Goal: Information Seeking & Learning: Learn about a topic

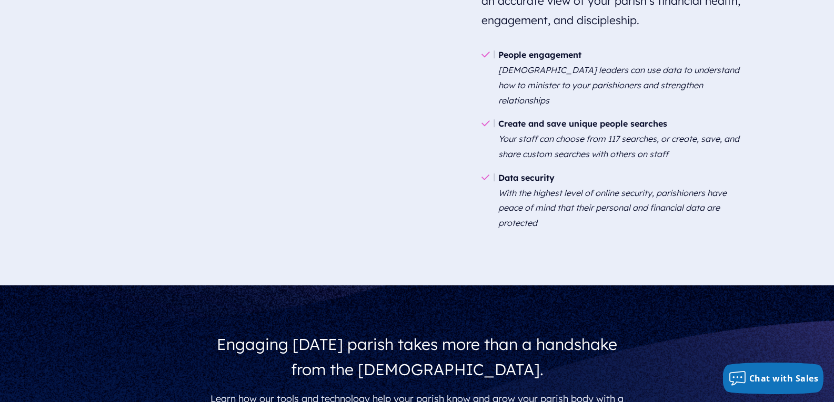
scroll to position [2303, 0]
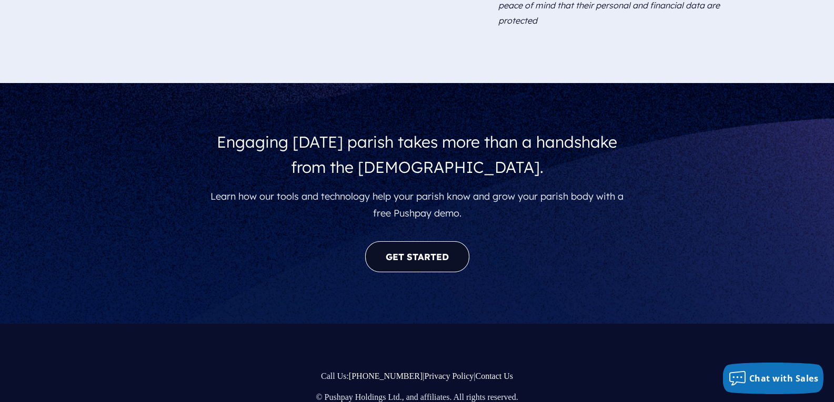
click at [390, 241] on link "GET STARTED" at bounding box center [417, 256] width 104 height 31
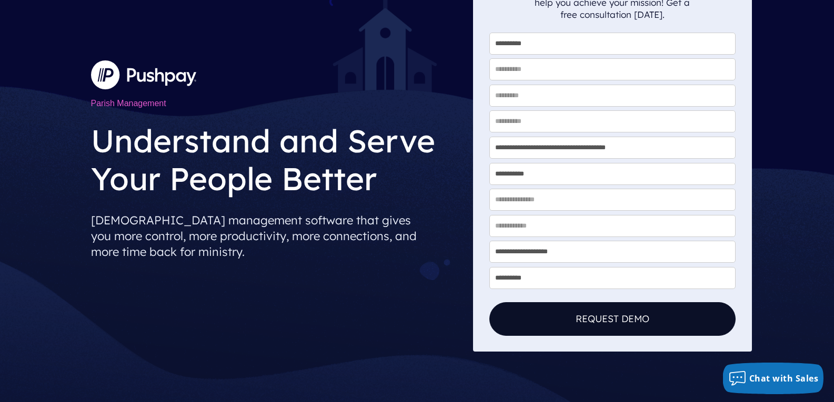
scroll to position [0, 0]
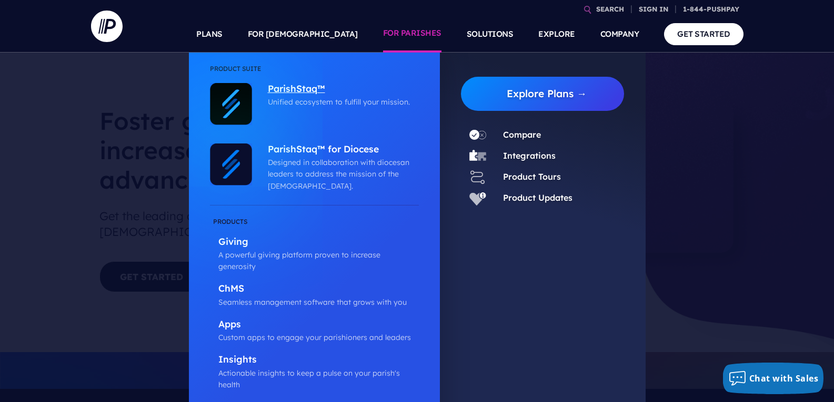
click at [291, 90] on p "ParishStaq™" at bounding box center [341, 89] width 146 height 13
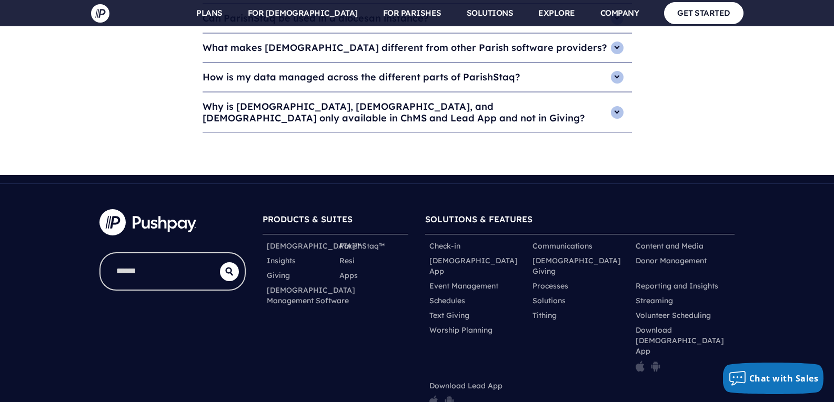
scroll to position [4709, 0]
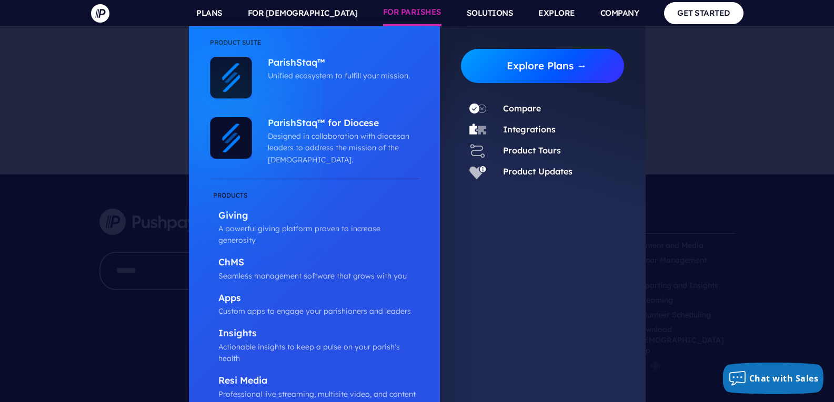
click at [544, 70] on link "Explore Plans →" at bounding box center [546, 66] width 155 height 34
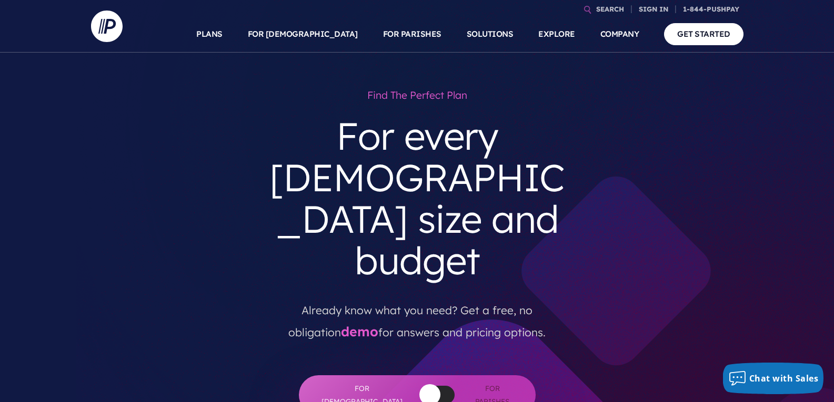
click at [419, 384] on button "button" at bounding box center [429, 394] width 21 height 21
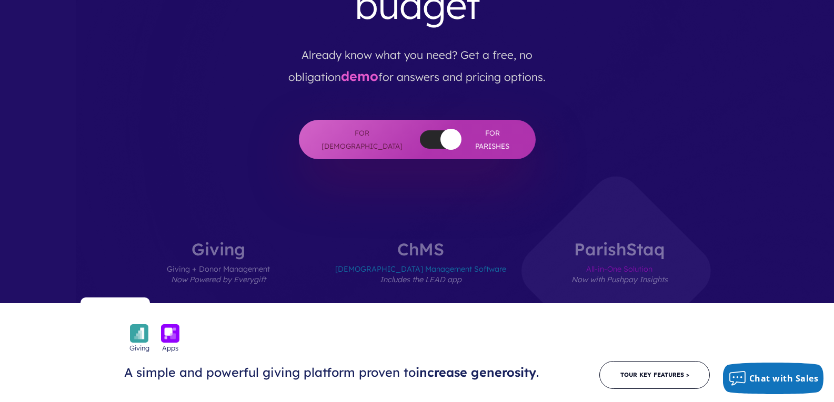
scroll to position [256, 0]
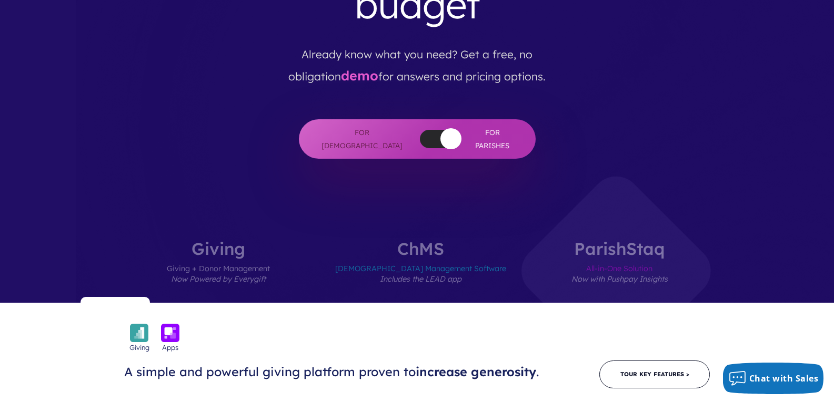
click at [423, 257] on span "Church Management Software Includes the LEAD app" at bounding box center [420, 280] width 171 height 46
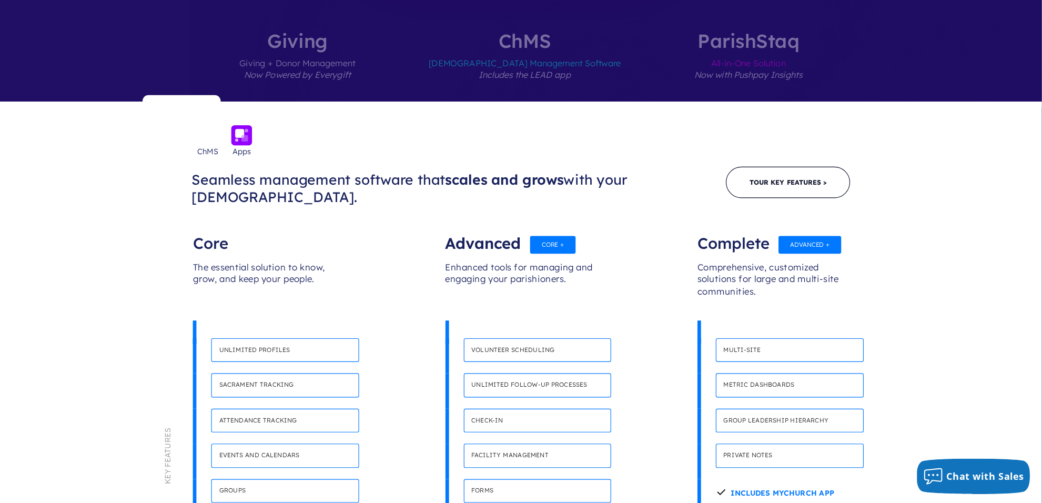
scroll to position [476, 0]
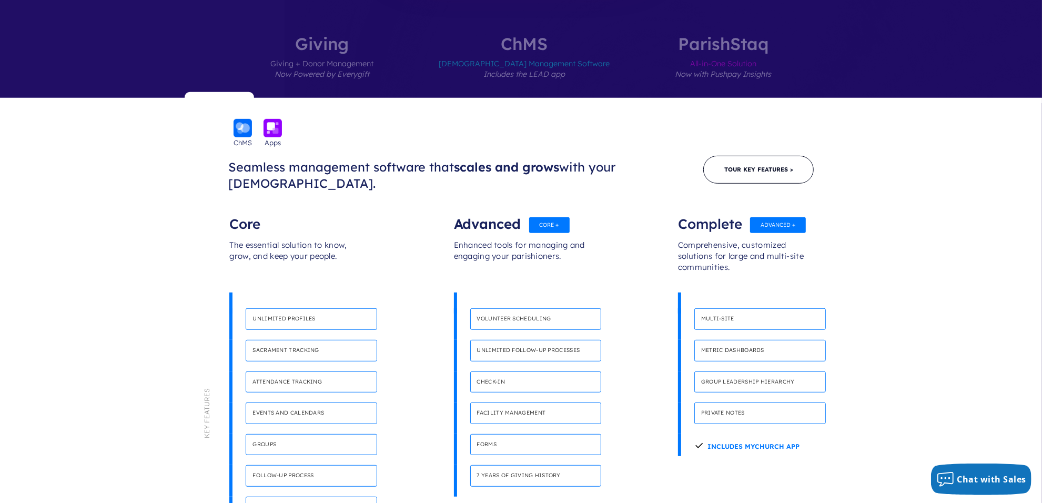
drag, startPoint x: 733, startPoint y: 6, endPoint x: 156, endPoint y: 312, distance: 653.1
click at [156, 312] on section "Giving Apps A simple and powerful giving platform proven to increase generosity…" at bounding box center [521, 345] width 1042 height 494
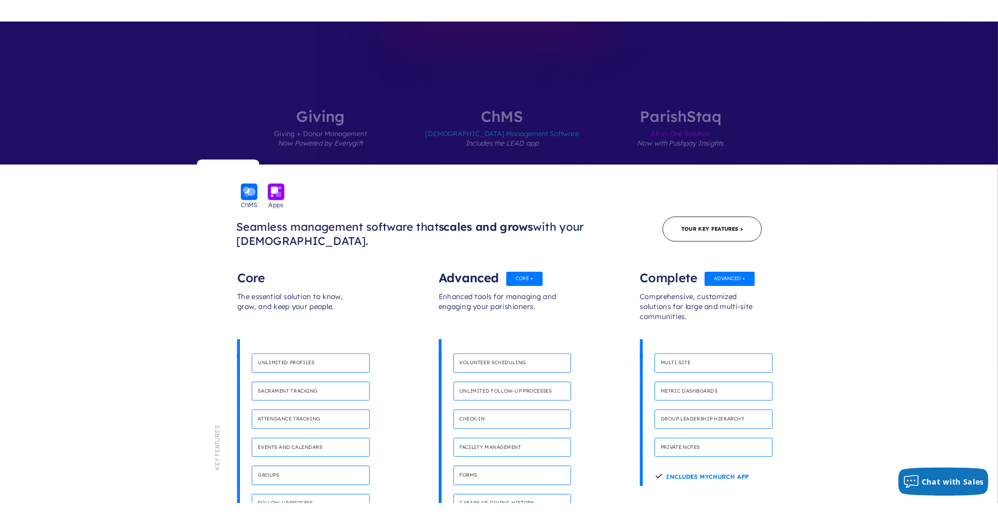
scroll to position [420, 0]
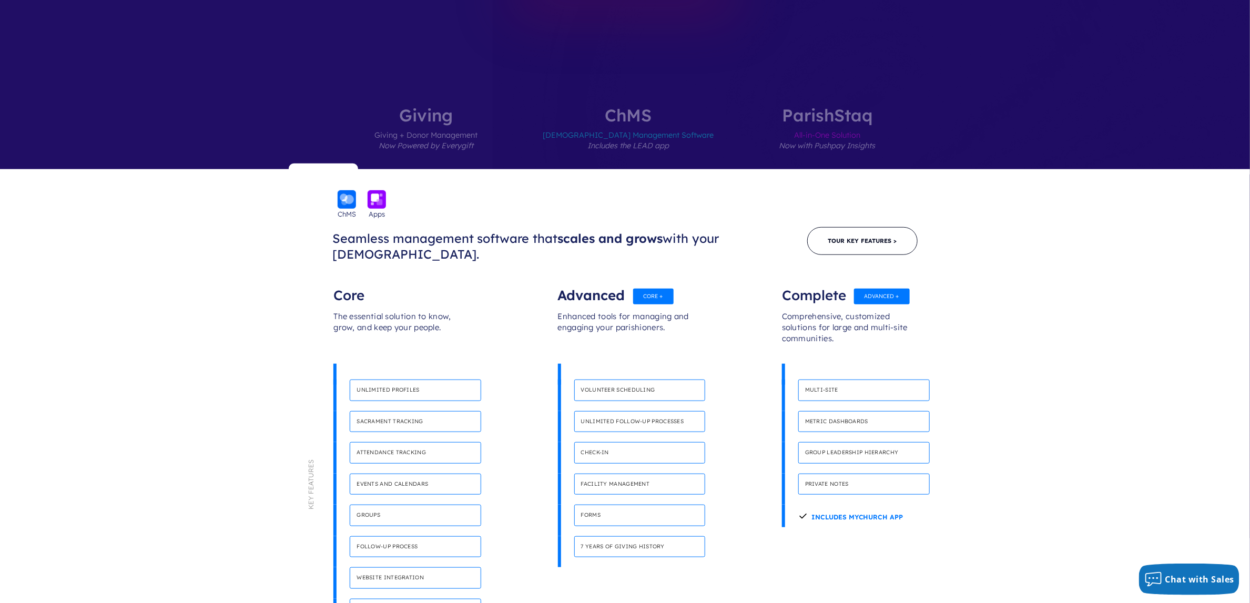
drag, startPoint x: 297, startPoint y: 15, endPoint x: 106, endPoint y: 370, distance: 403.3
click at [106, 370] on section "Giving Apps A simple and powerful giving platform proven to increase generosity…" at bounding box center [625, 416] width 1250 height 494
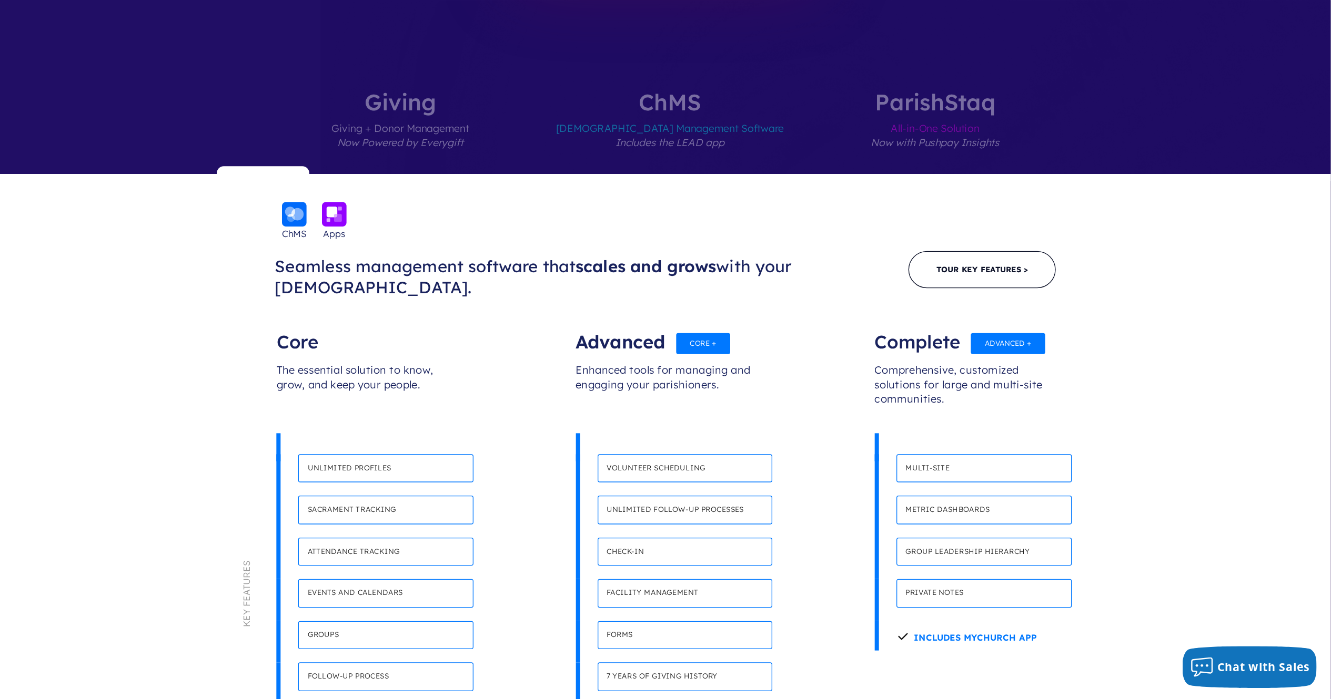
scroll to position [448, 0]
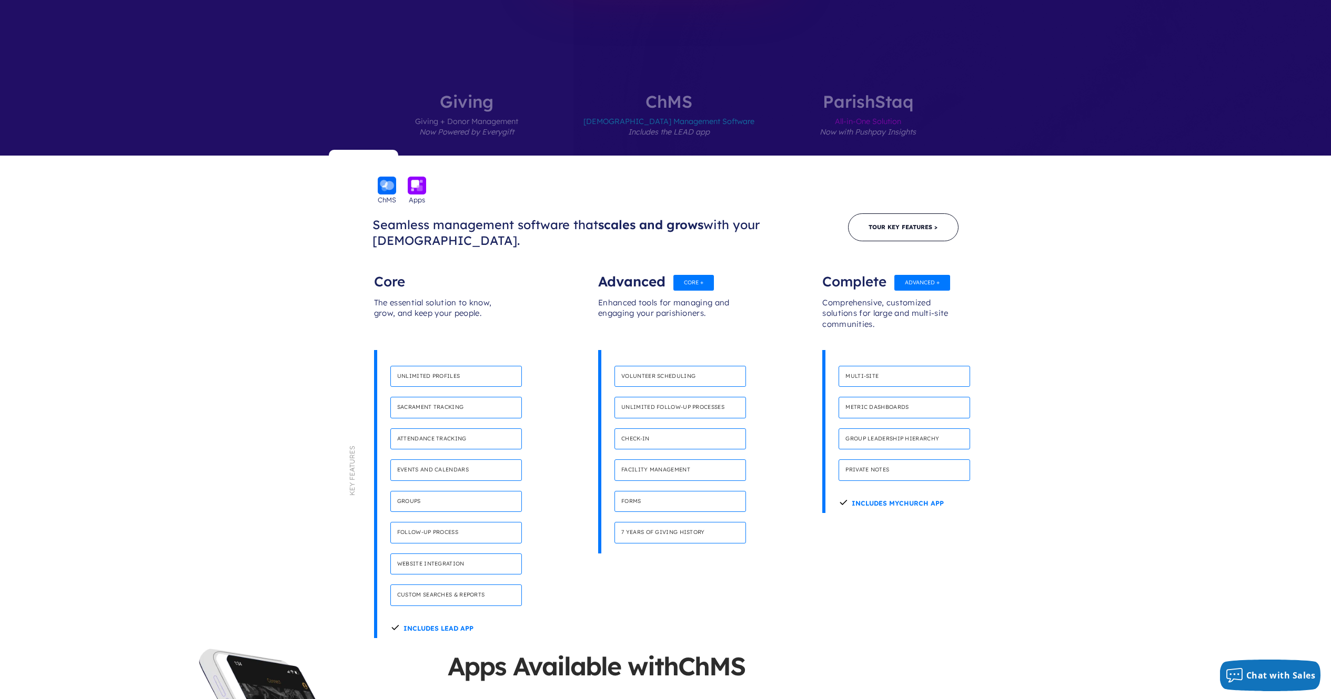
drag, startPoint x: 814, startPoint y: 18, endPoint x: 935, endPoint y: 556, distance: 551.4
click at [833, 402] on div "Giving Apps A simple and powerful giving platform proven to increase generosity…" at bounding box center [665, 453] width 673 height 394
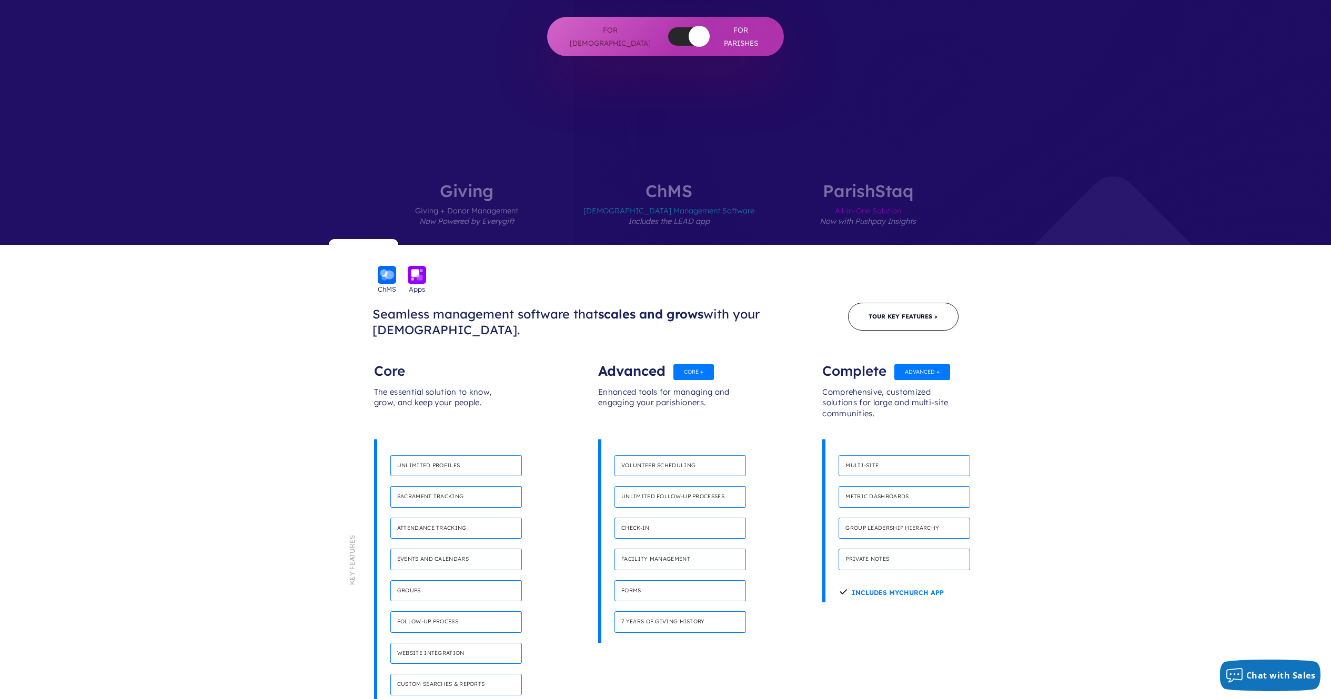
scroll to position [408, 0]
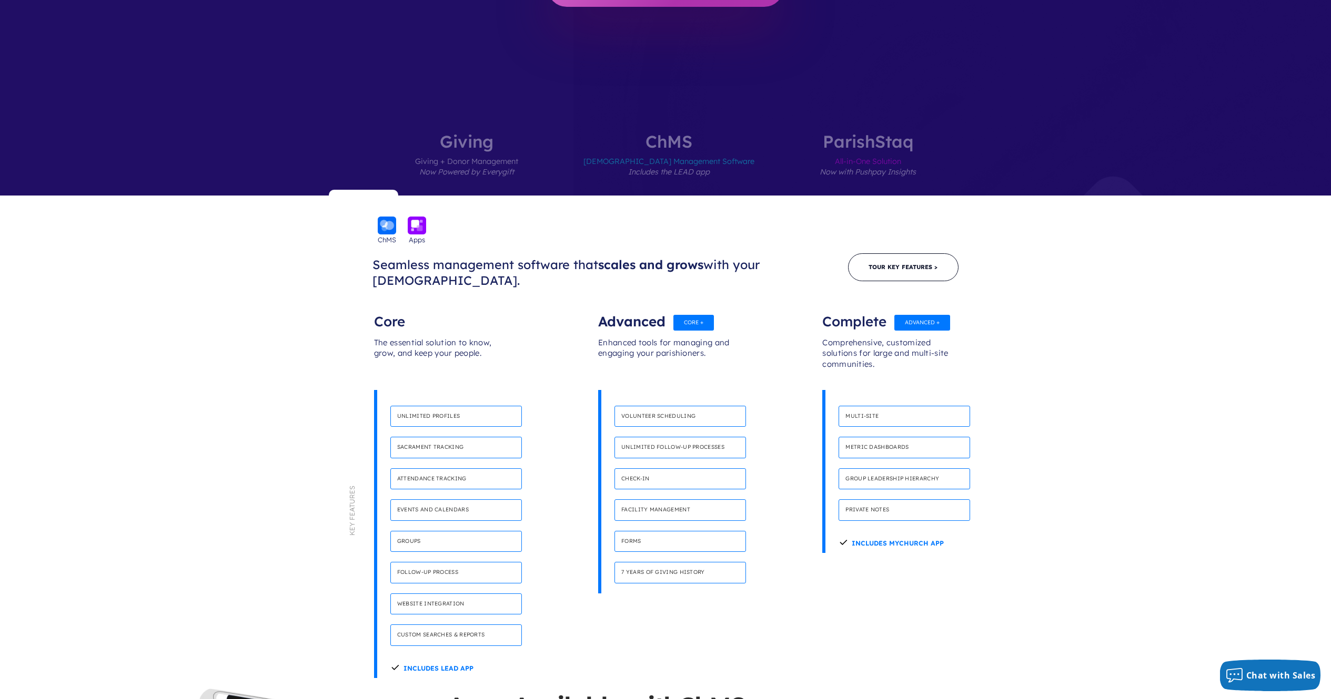
click at [833, 150] on span "All-in-One Solution Now with Pushpay Insights" at bounding box center [867, 173] width 96 height 46
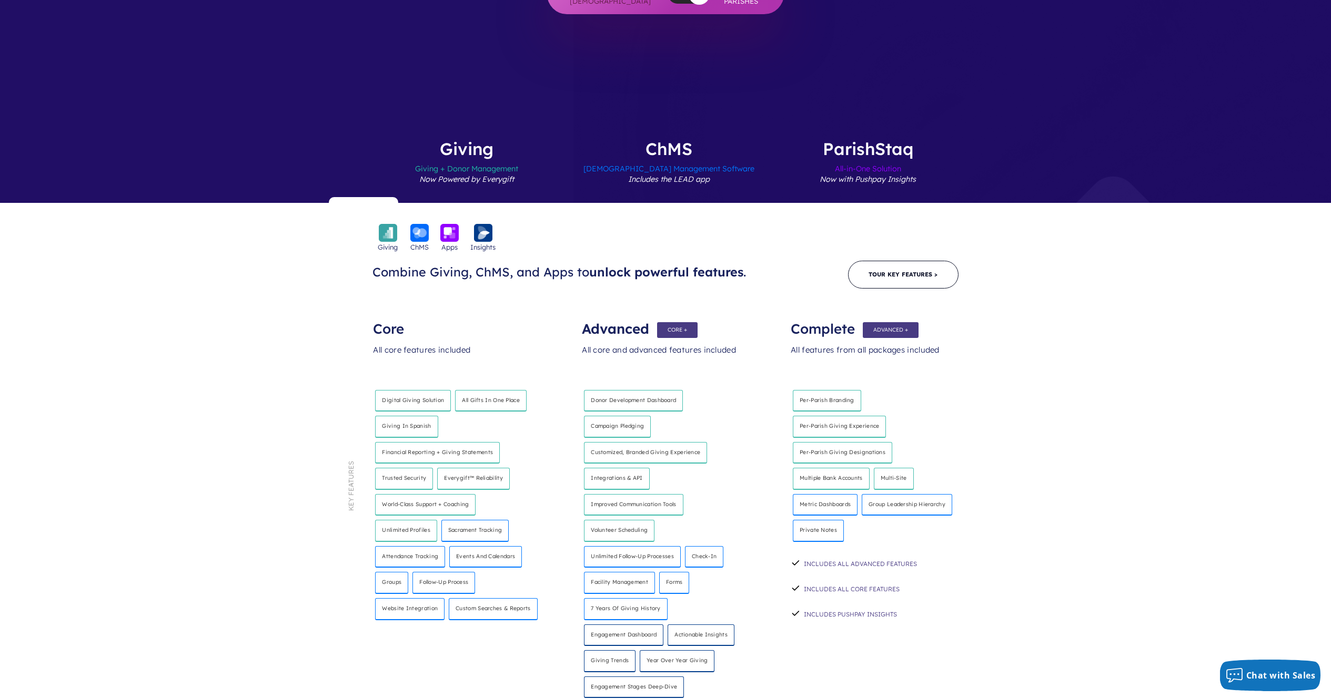
scroll to position [400, 0]
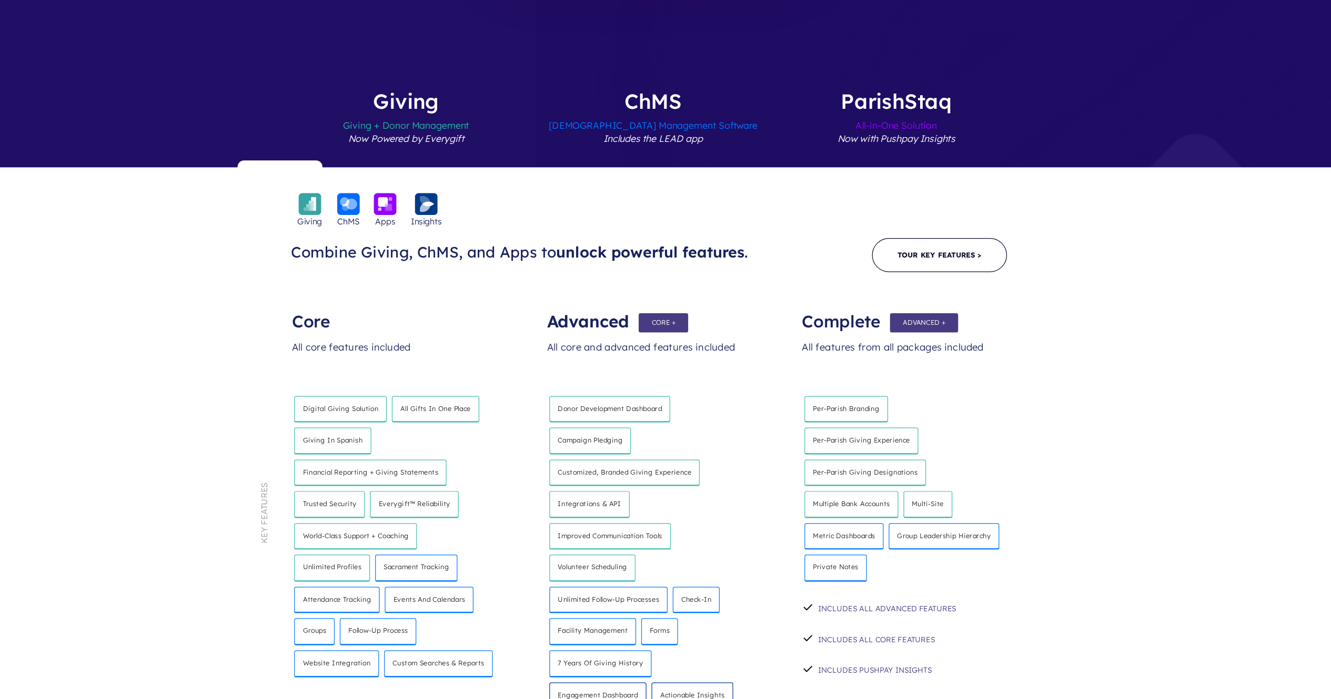
click at [669, 158] on span "Church Management Software Includes the LEAD app" at bounding box center [668, 181] width 171 height 46
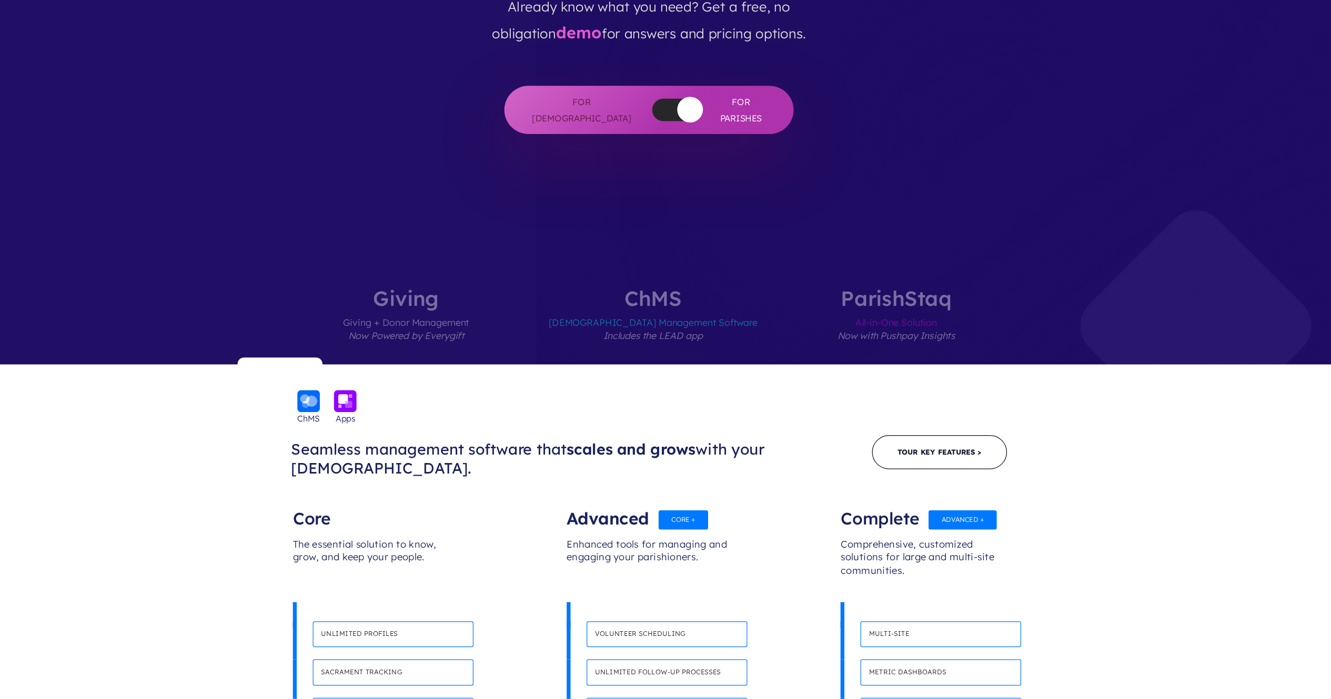
scroll to position [294, 0]
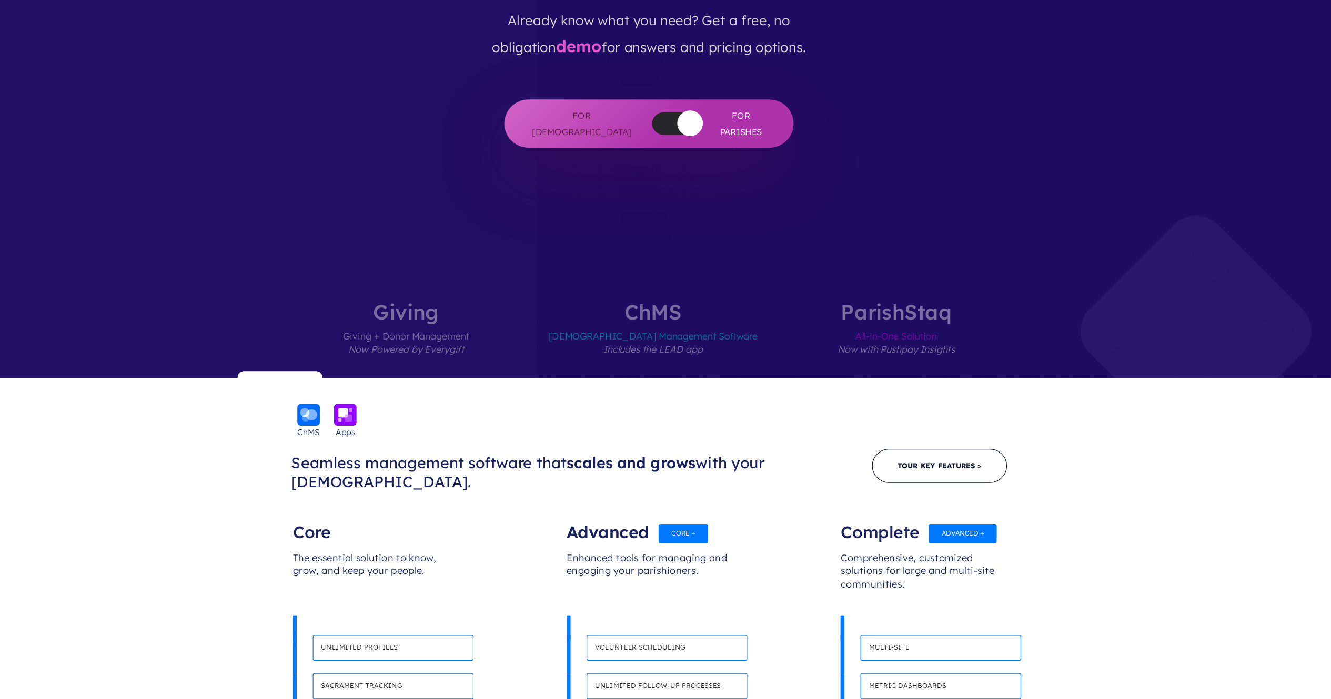
click at [688, 90] on button "button" at bounding box center [698, 100] width 21 height 21
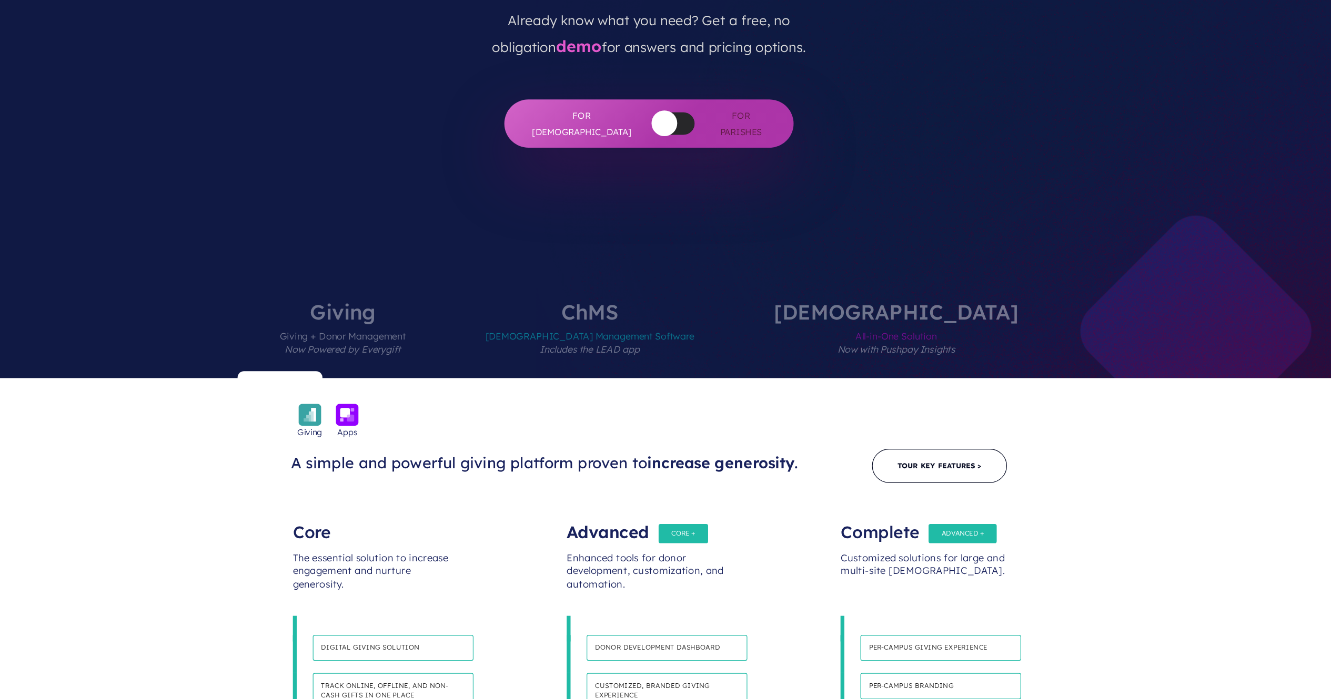
click at [646, 247] on label "ChMS Church Management Software Includes the LEAD app" at bounding box center [617, 278] width 234 height 63
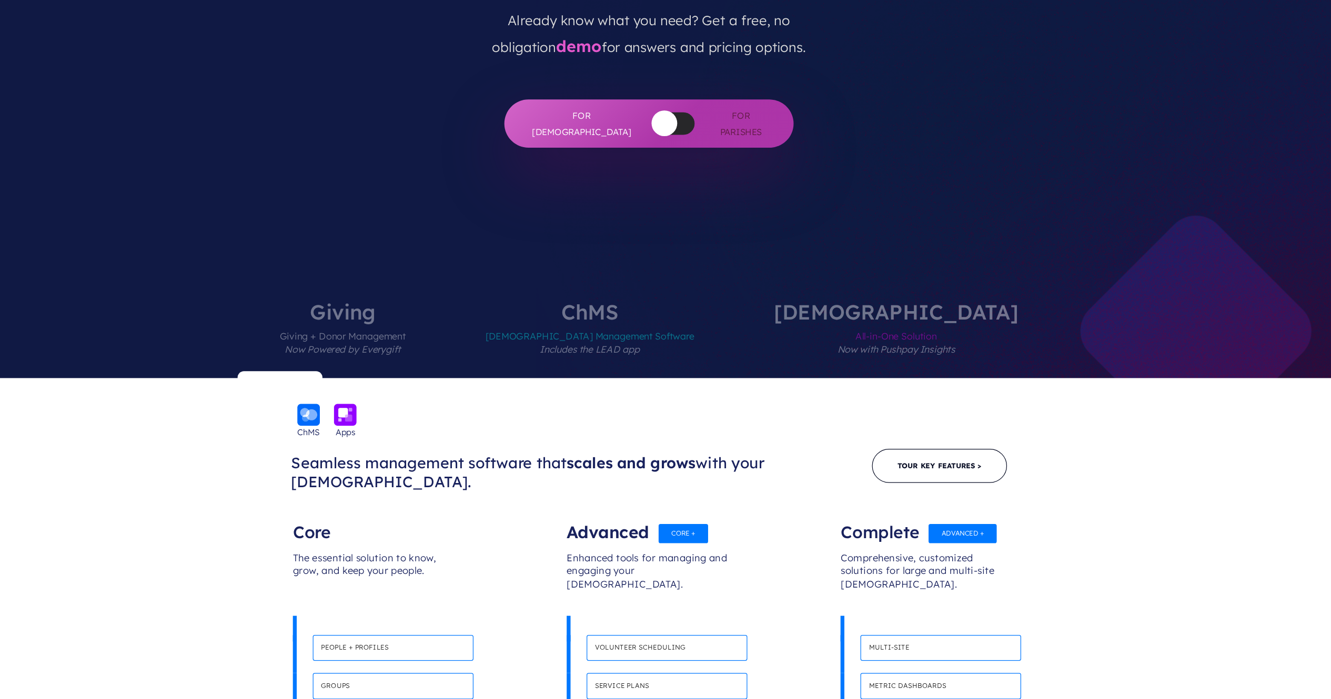
click at [799, 264] on span "All-in-One Solution Now with Pushpay Insights" at bounding box center [868, 287] width 200 height 46
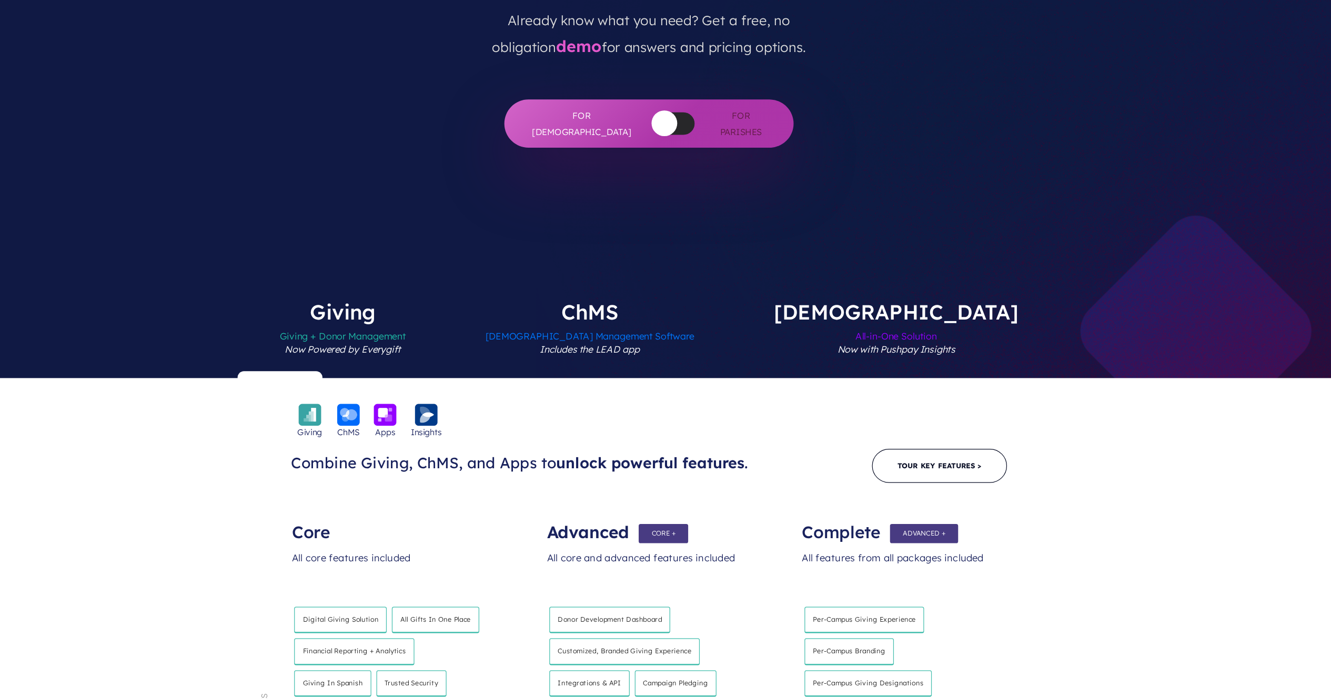
click at [683, 247] on label "ChMS Church Management Software Includes the LEAD app" at bounding box center [617, 278] width 234 height 63
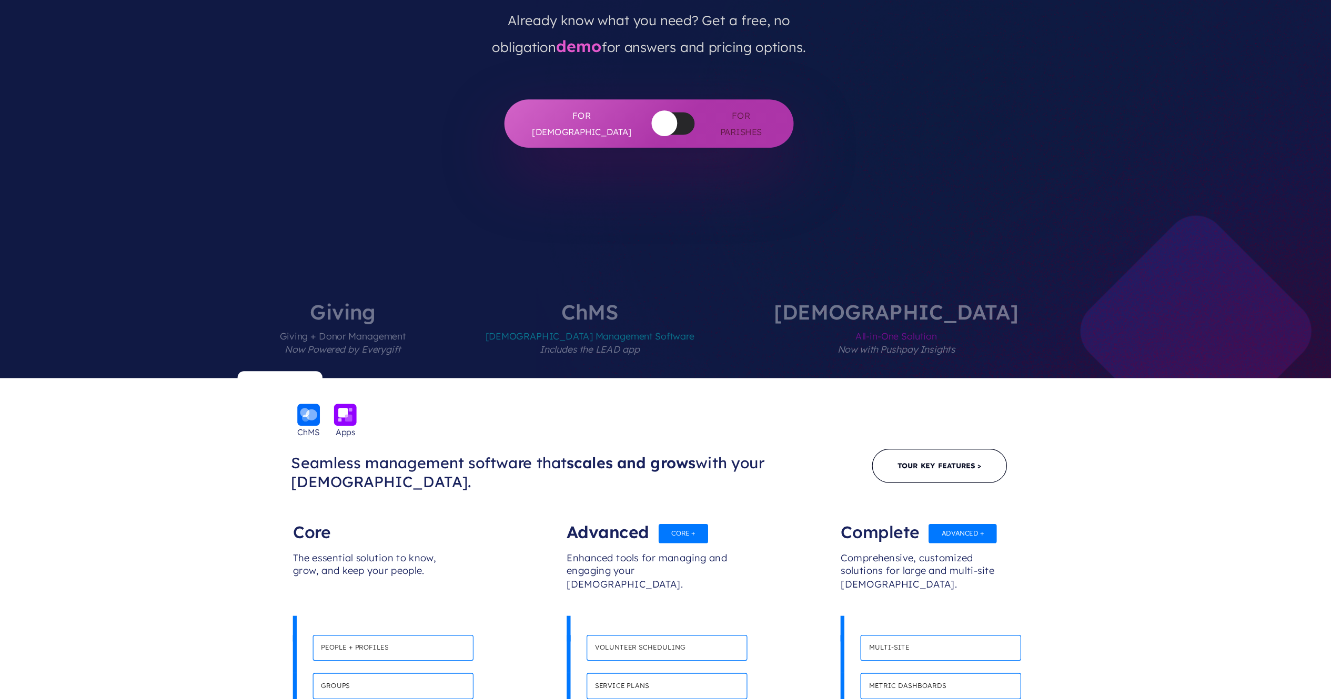
click at [667, 90] on button "button" at bounding box center [677, 100] width 21 height 21
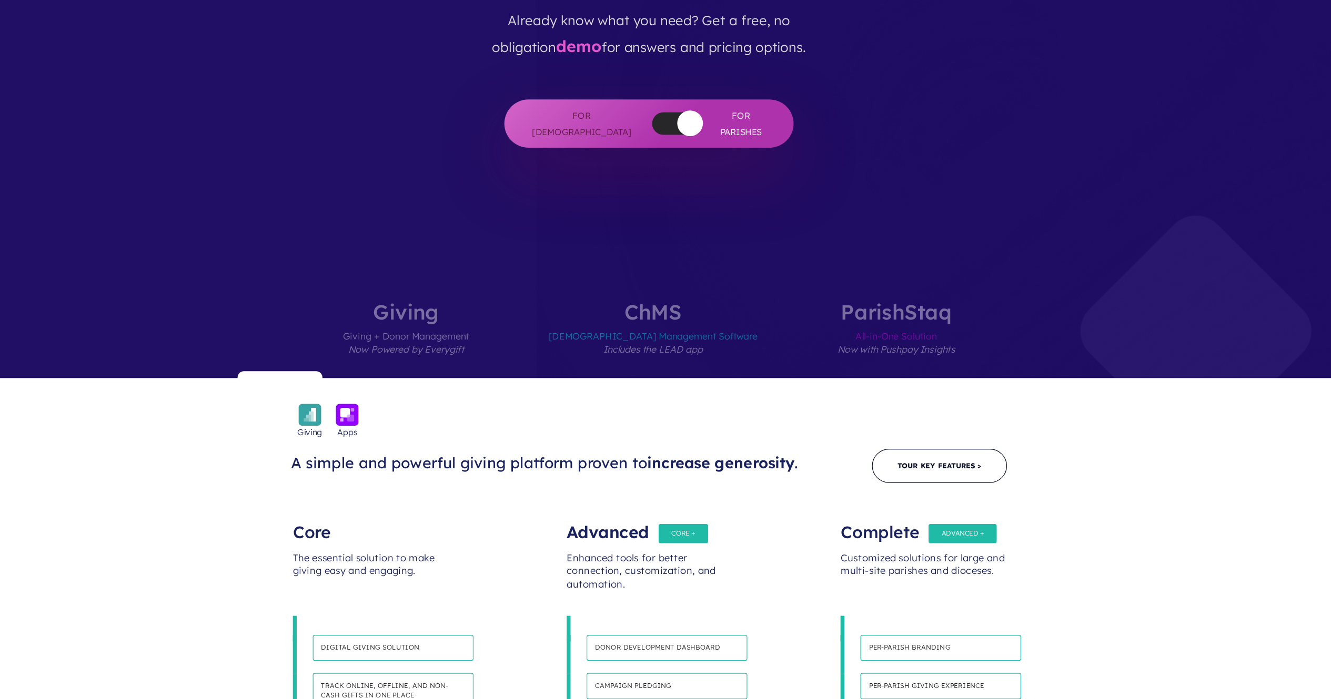
click at [665, 247] on label "ChMS Church Management Software Includes the LEAD app" at bounding box center [669, 278] width 234 height 63
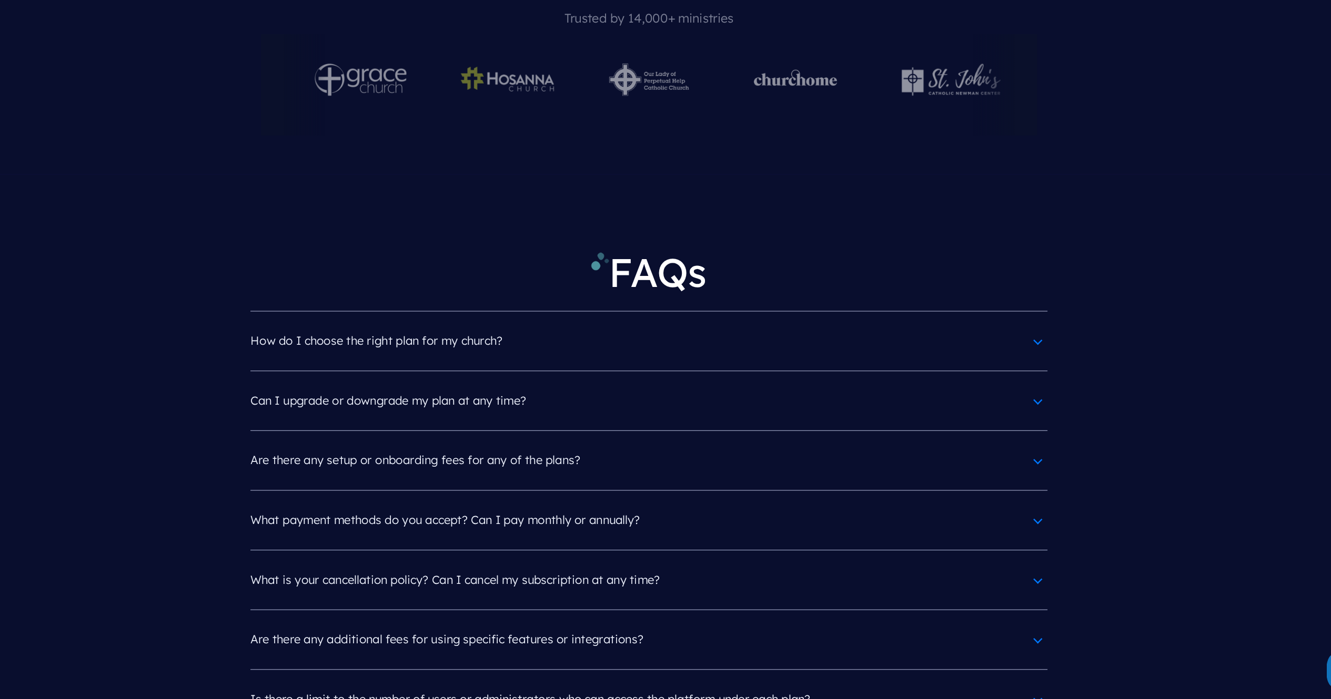
scroll to position [4519, 0]
click at [833, 392] on h4 "How do I choose the right plan for my church?" at bounding box center [665, 405] width 652 height 27
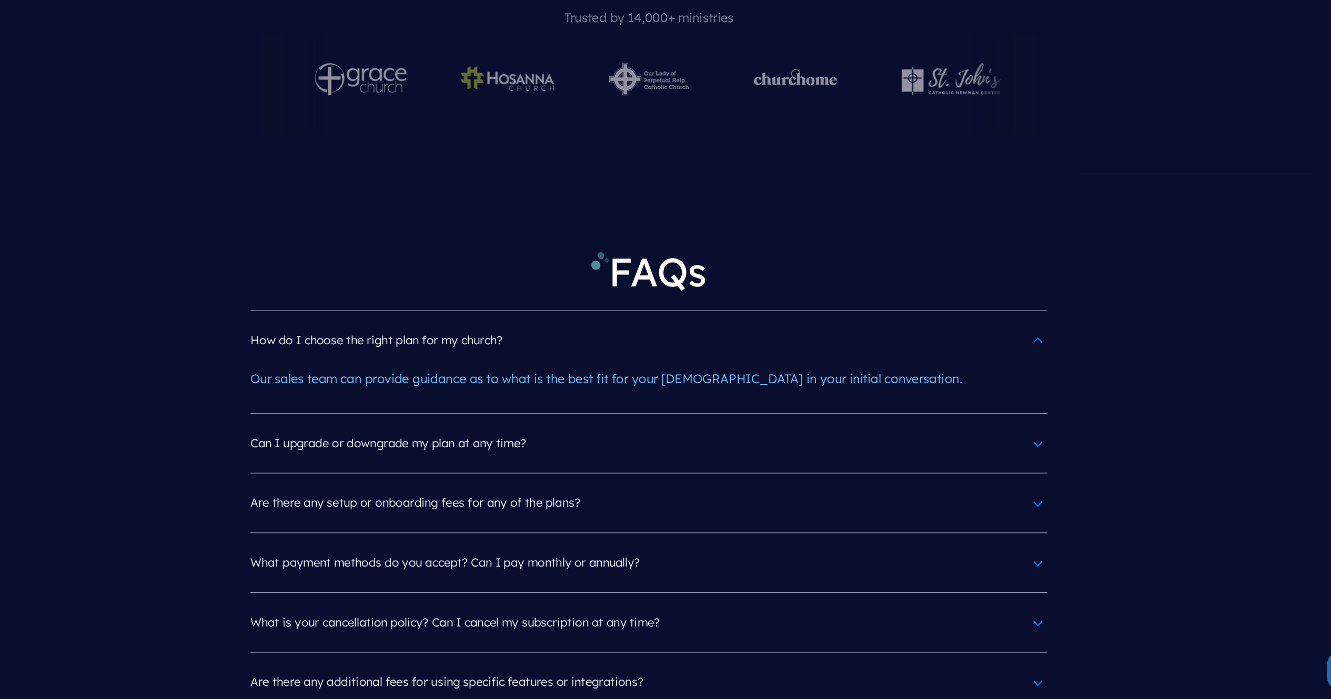
click at [833, 402] on h4 "Can I upgrade or downgrade my plan at any time?" at bounding box center [665, 489] width 652 height 27
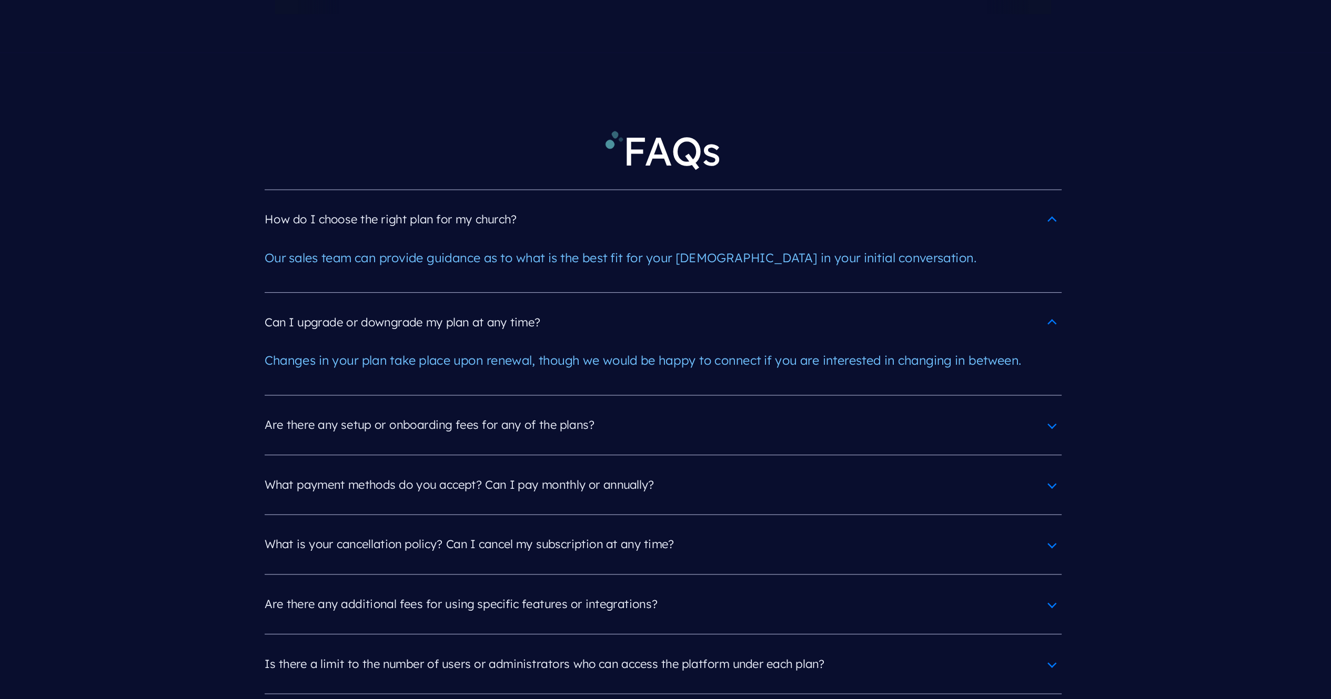
scroll to position [4619, 0]
drag, startPoint x: 618, startPoint y: 406, endPoint x: 530, endPoint y: 391, distance: 89.6
click at [530, 402] on h4 "What payment methods do you accept? Can I pay monthly or annually?" at bounding box center [665, 522] width 652 height 27
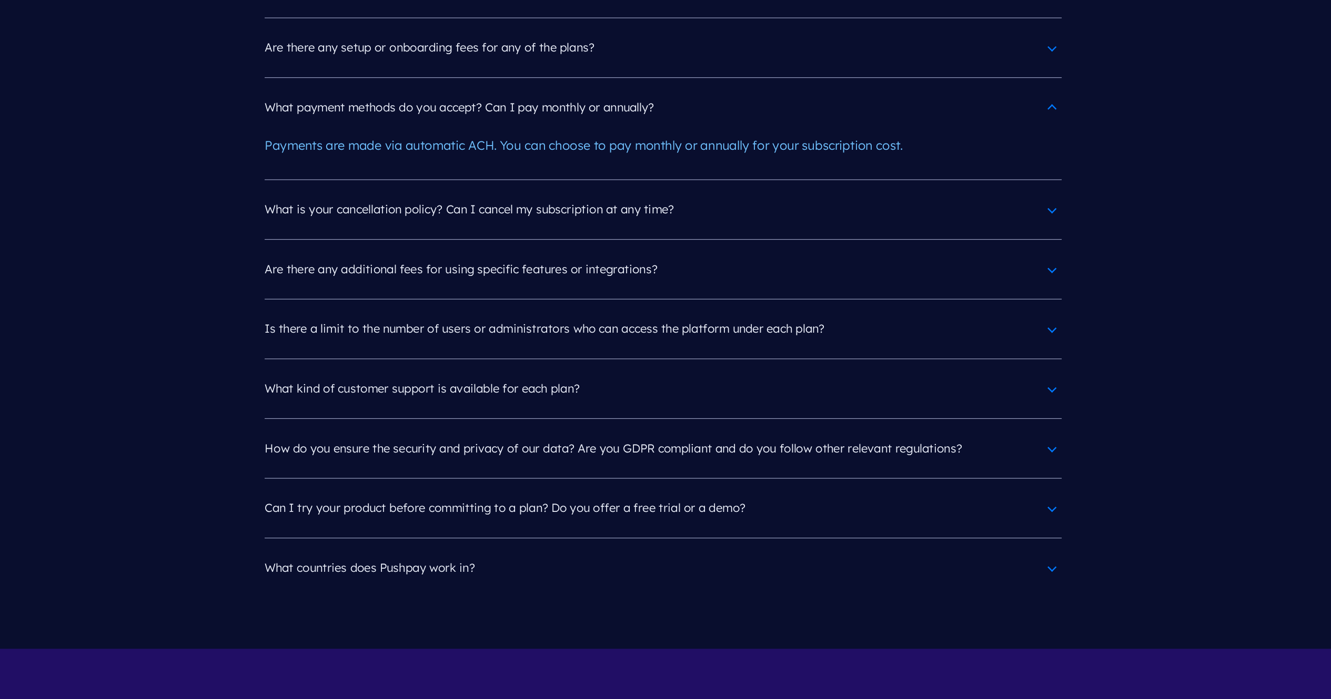
scroll to position [4929, 0]
click at [521, 332] on h4 "Are there any additional fees for using specific features or integrations?" at bounding box center [665, 345] width 652 height 27
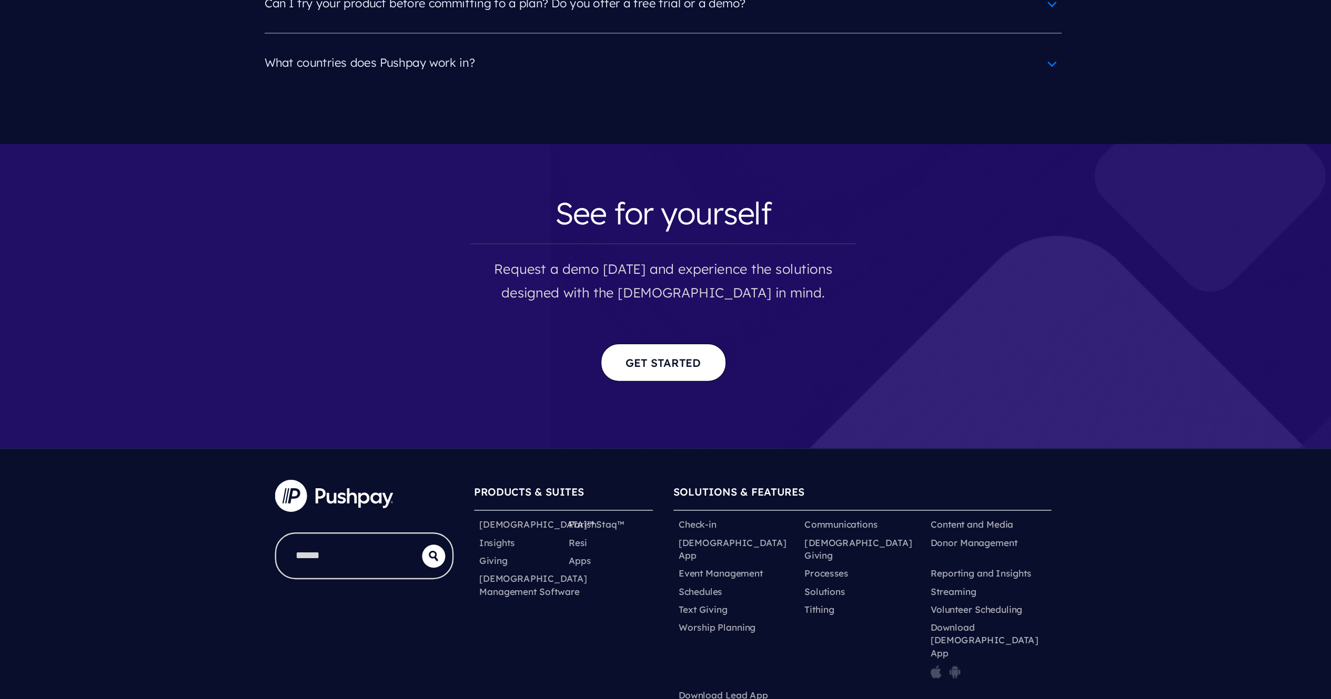
scroll to position [5437, 0]
